Goal: Find specific page/section: Find specific page/section

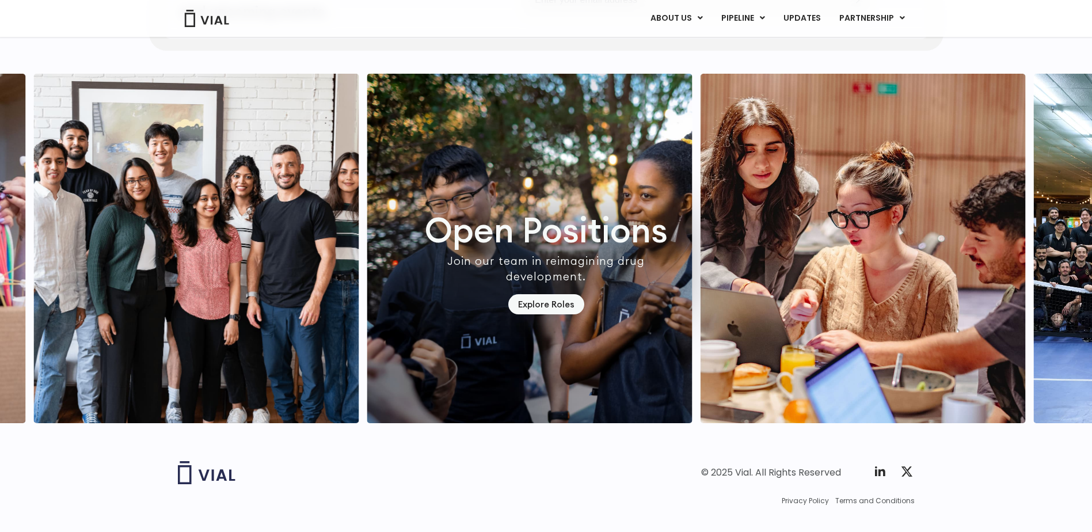
scroll to position [3223, 0]
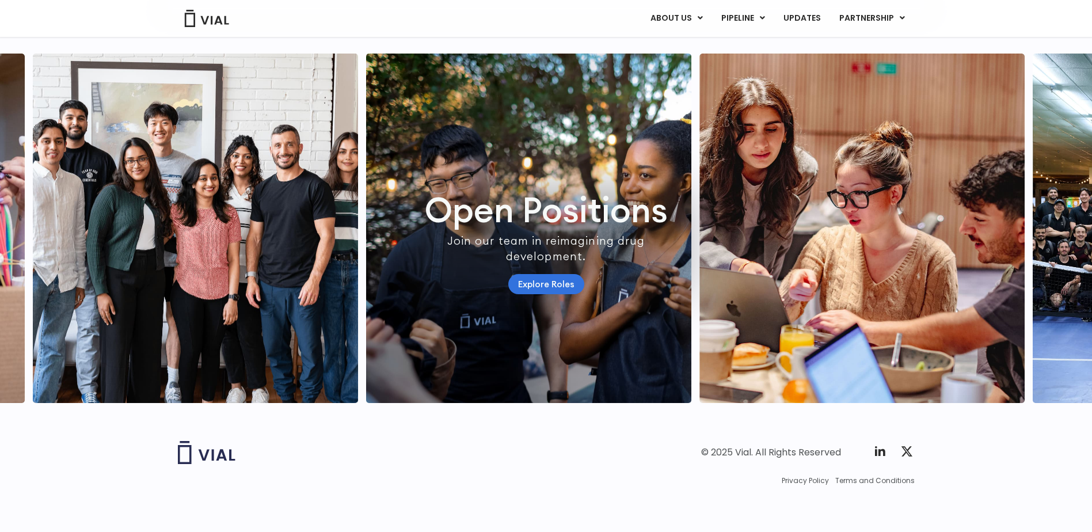
click at [545, 294] on link "Explore Roles" at bounding box center [546, 284] width 76 height 20
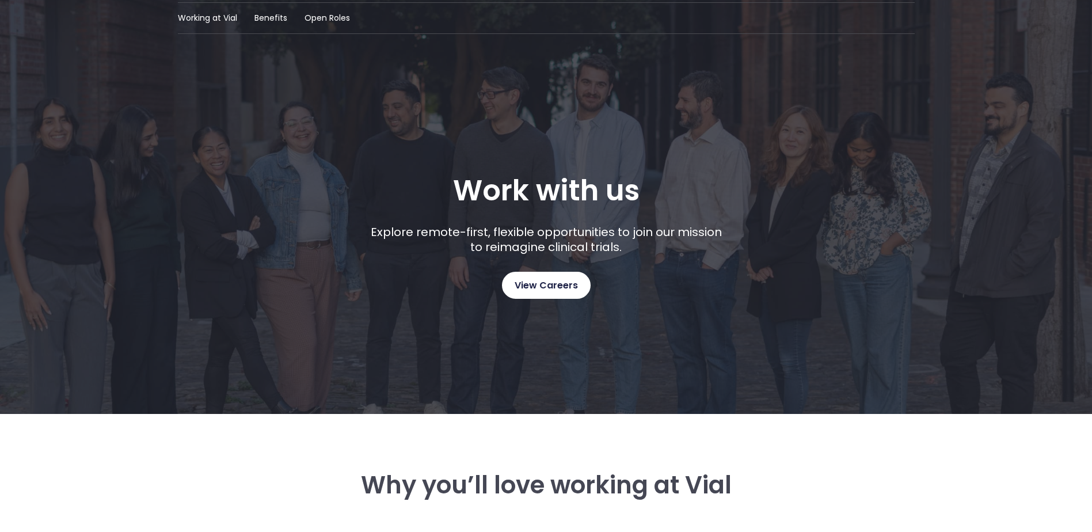
scroll to position [58, 0]
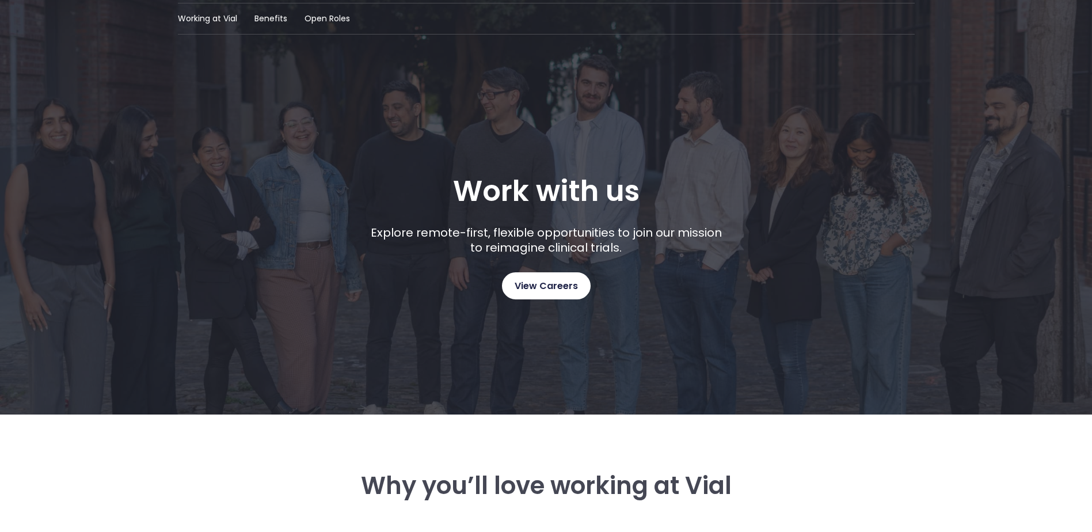
click at [543, 292] on span "View Careers" at bounding box center [545, 286] width 63 height 15
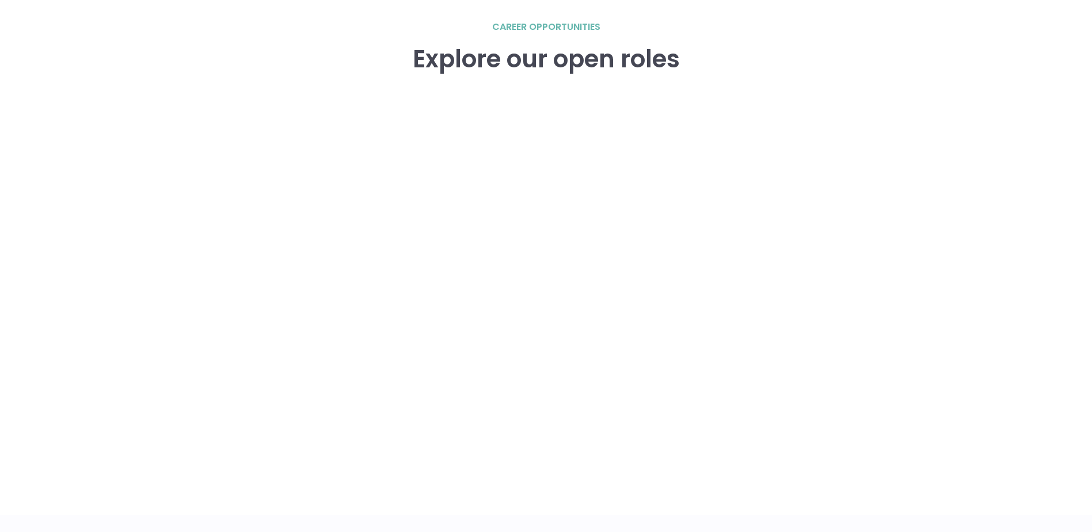
scroll to position [1650, 0]
